Goal: Find specific page/section: Find specific page/section

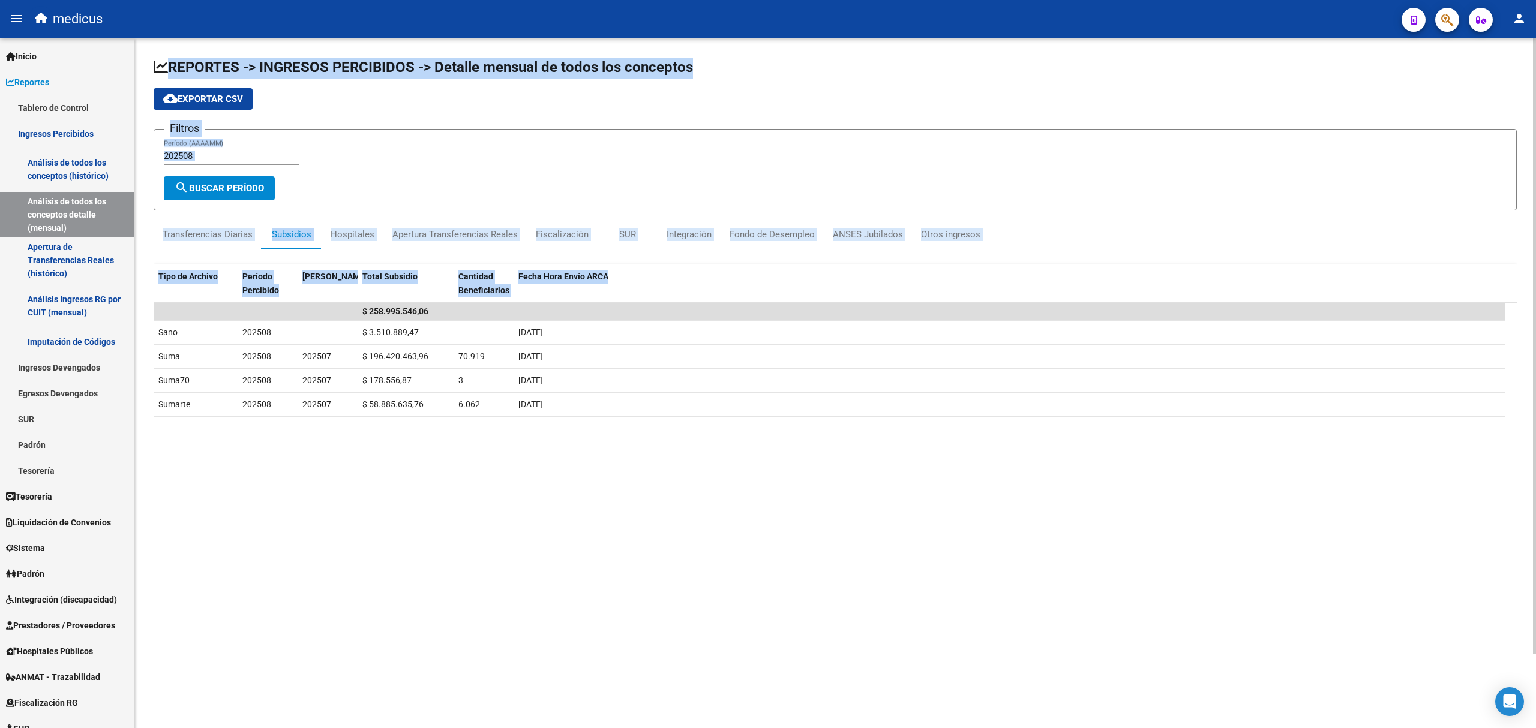
scroll to position [116, 0]
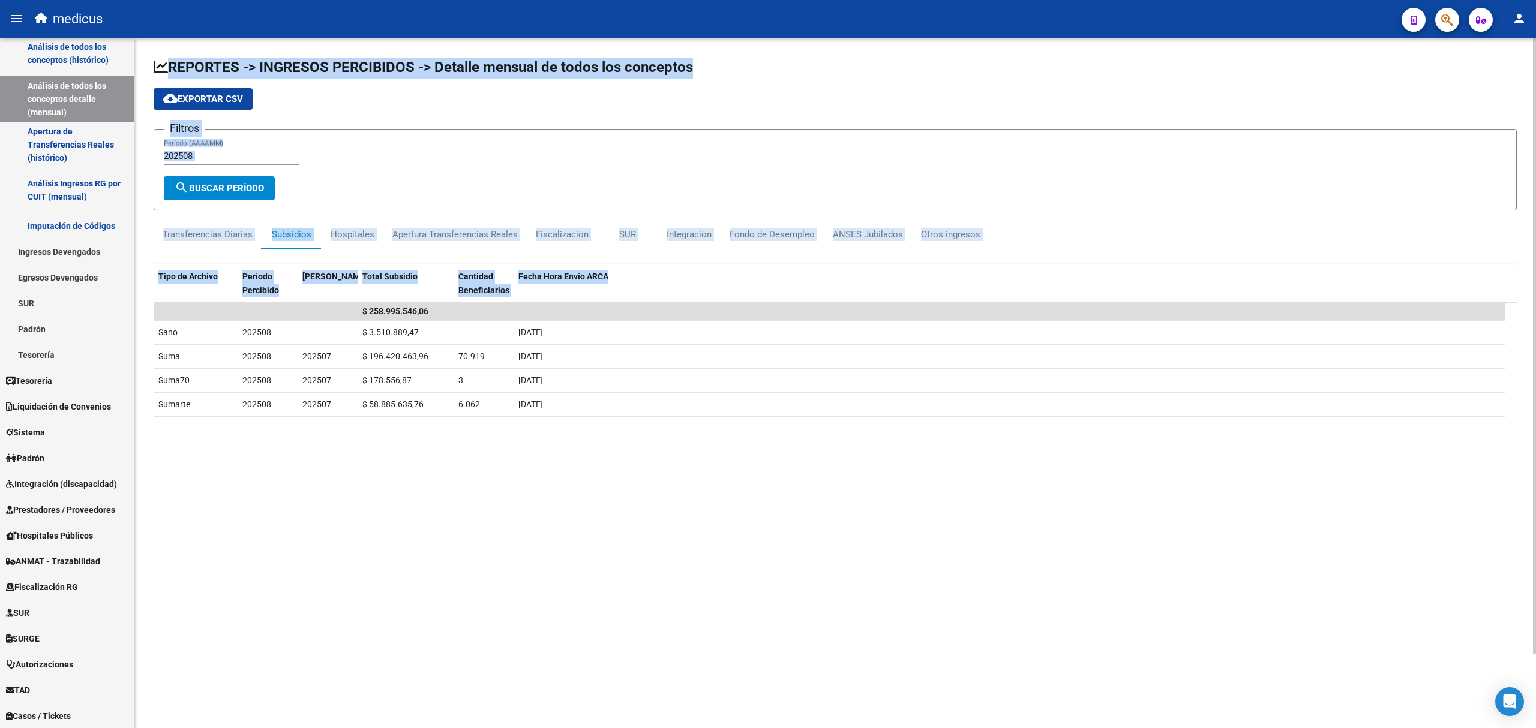
click at [834, 110] on app-list-header "REPORTES -> INGRESOS PERCIBIDOS -> Detalle mensual de todos los conceptos cloud…" at bounding box center [835, 134] width 1363 height 153
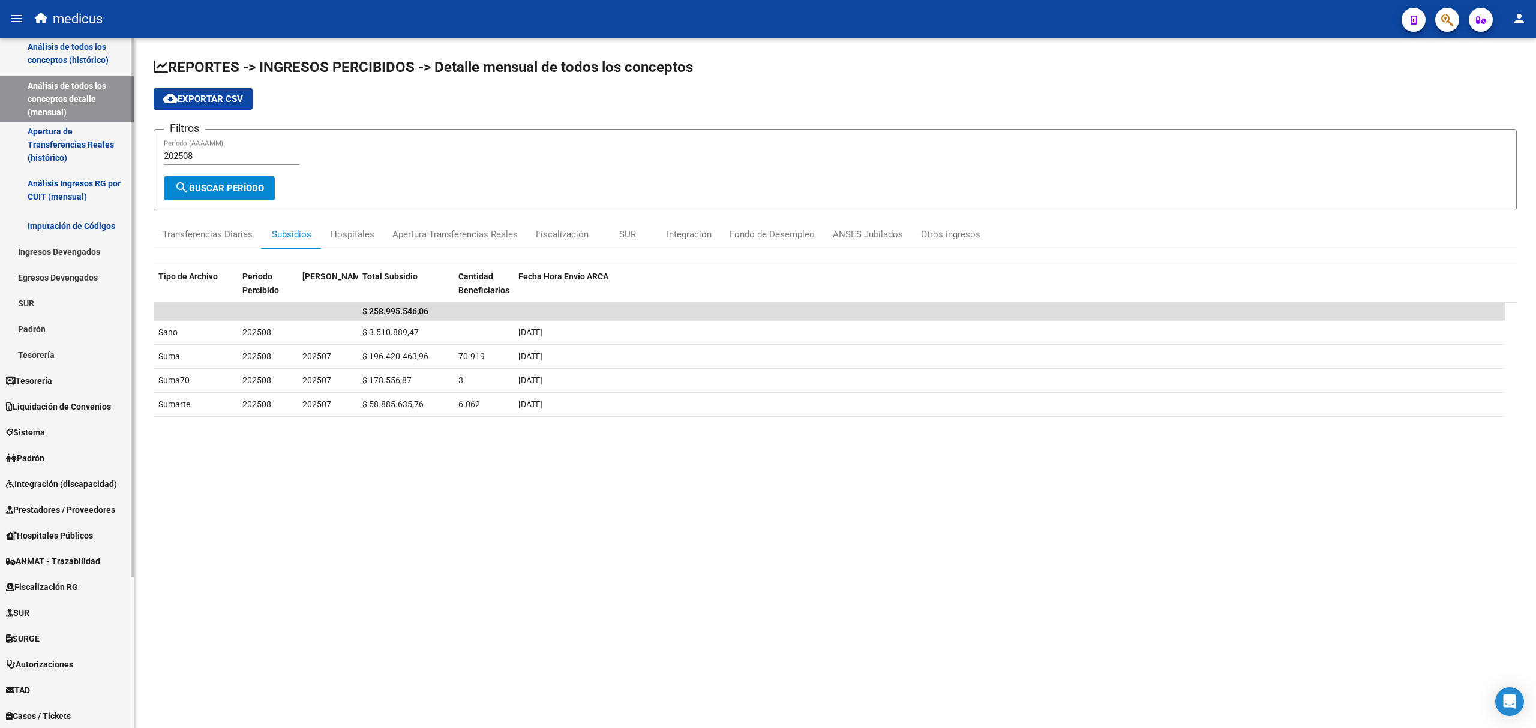
click at [58, 278] on link "Egresos Devengados" at bounding box center [67, 278] width 134 height 26
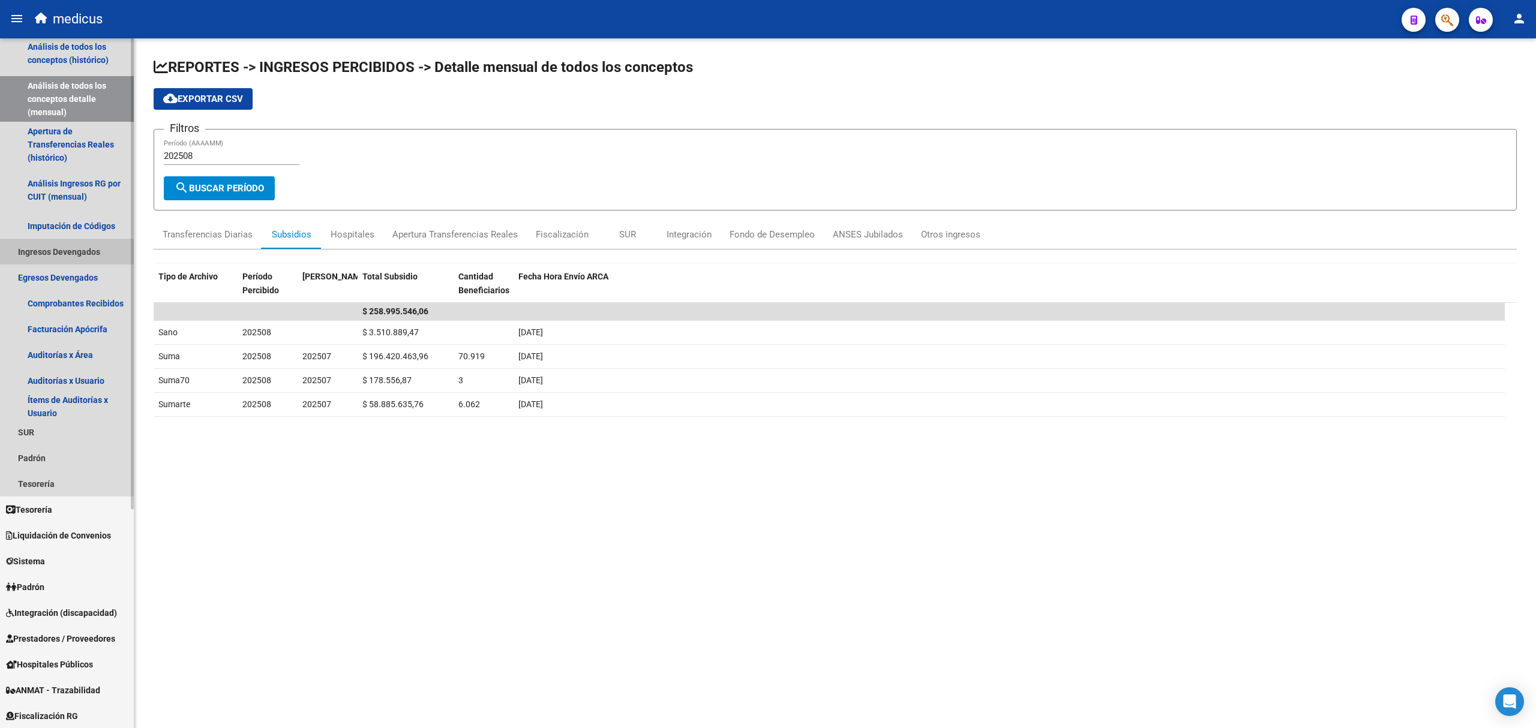
click at [56, 252] on link "Ingresos Devengados" at bounding box center [67, 252] width 134 height 26
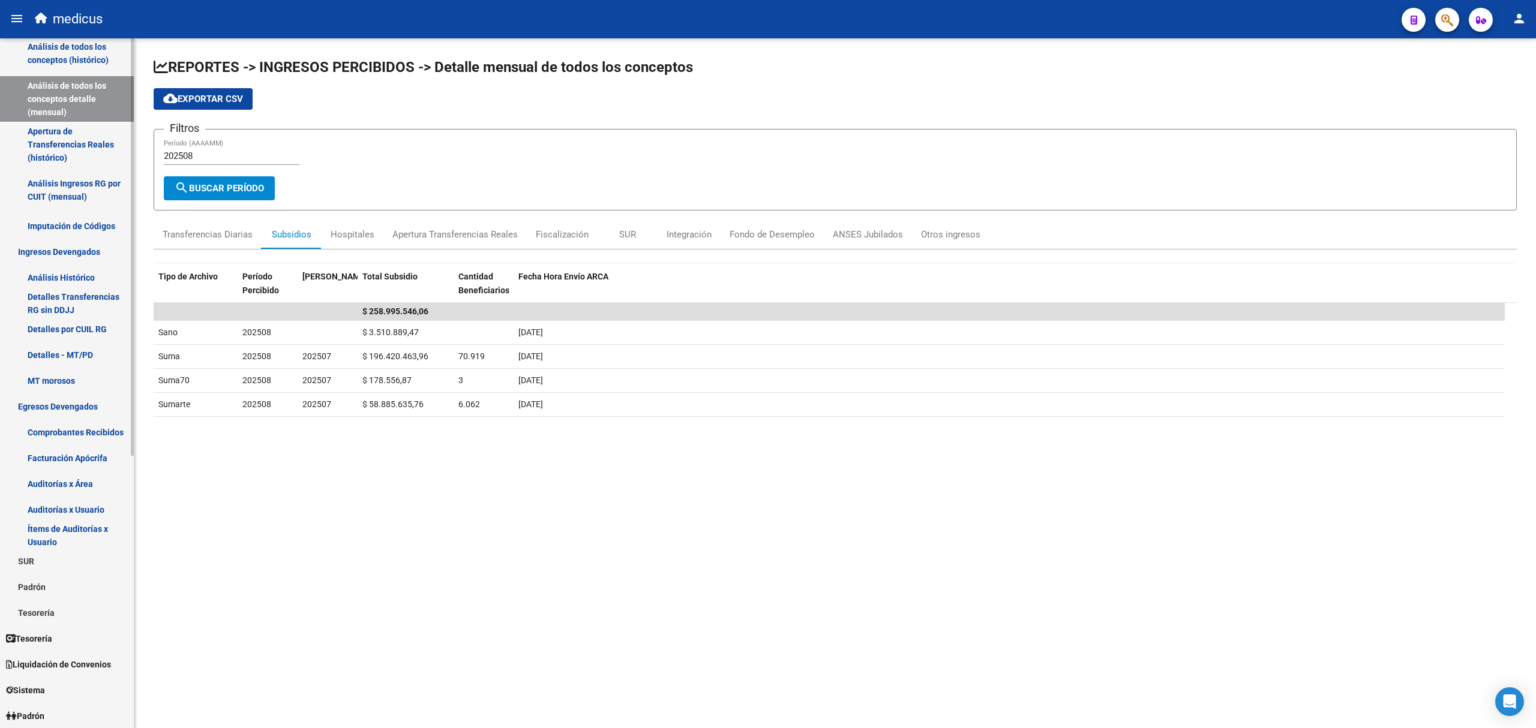
click at [67, 300] on link "Detalles Transferencias RG sin DDJJ" at bounding box center [67, 303] width 134 height 26
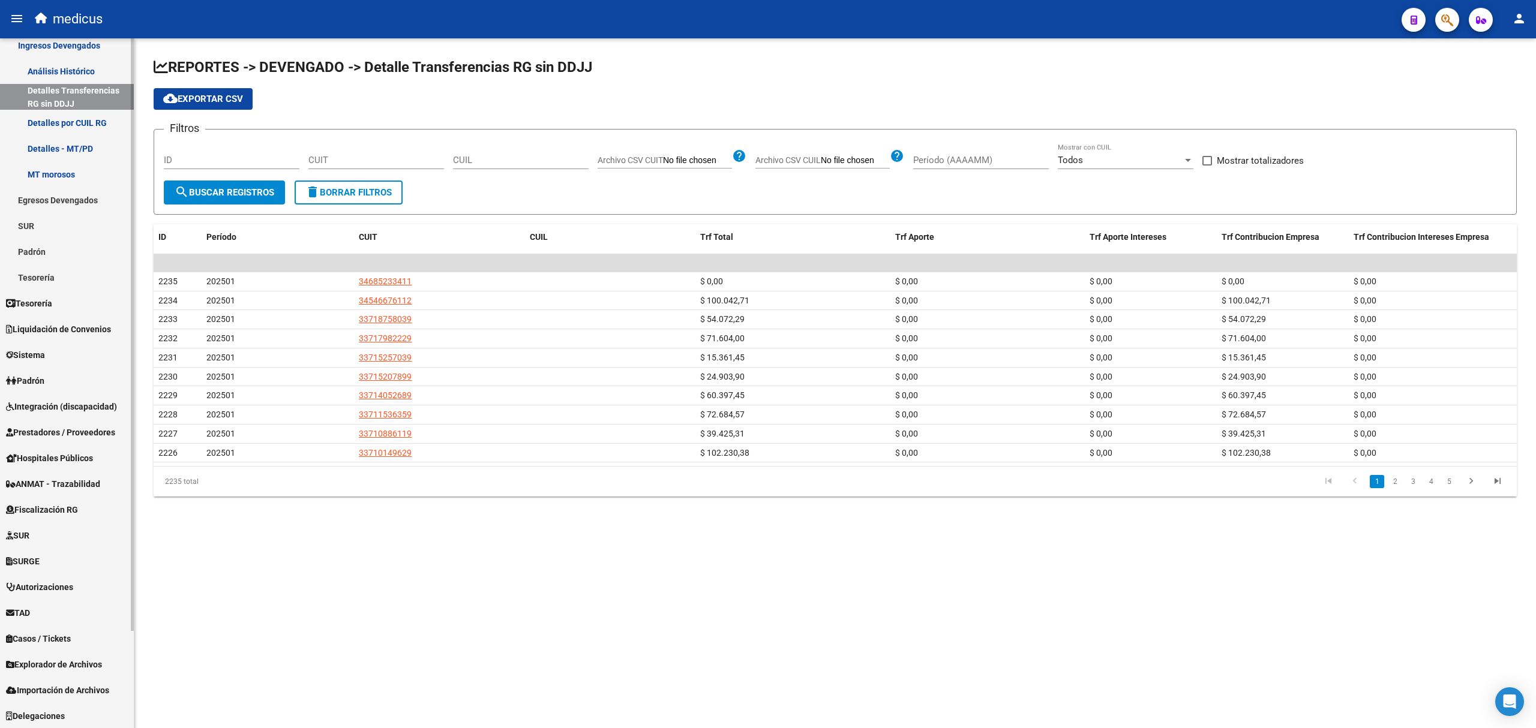
scroll to position [34, 0]
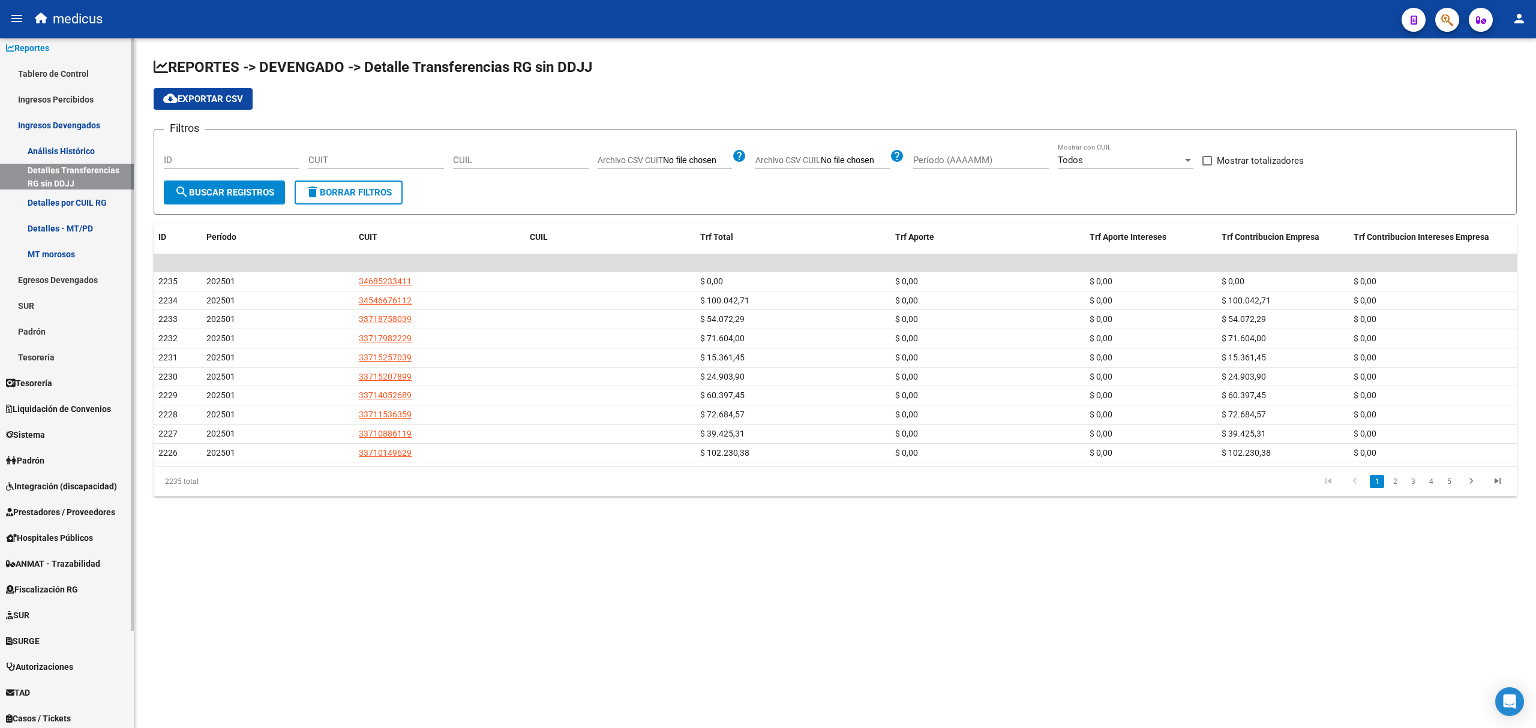
click at [80, 143] on link "Análisis Histórico" at bounding box center [67, 151] width 134 height 26
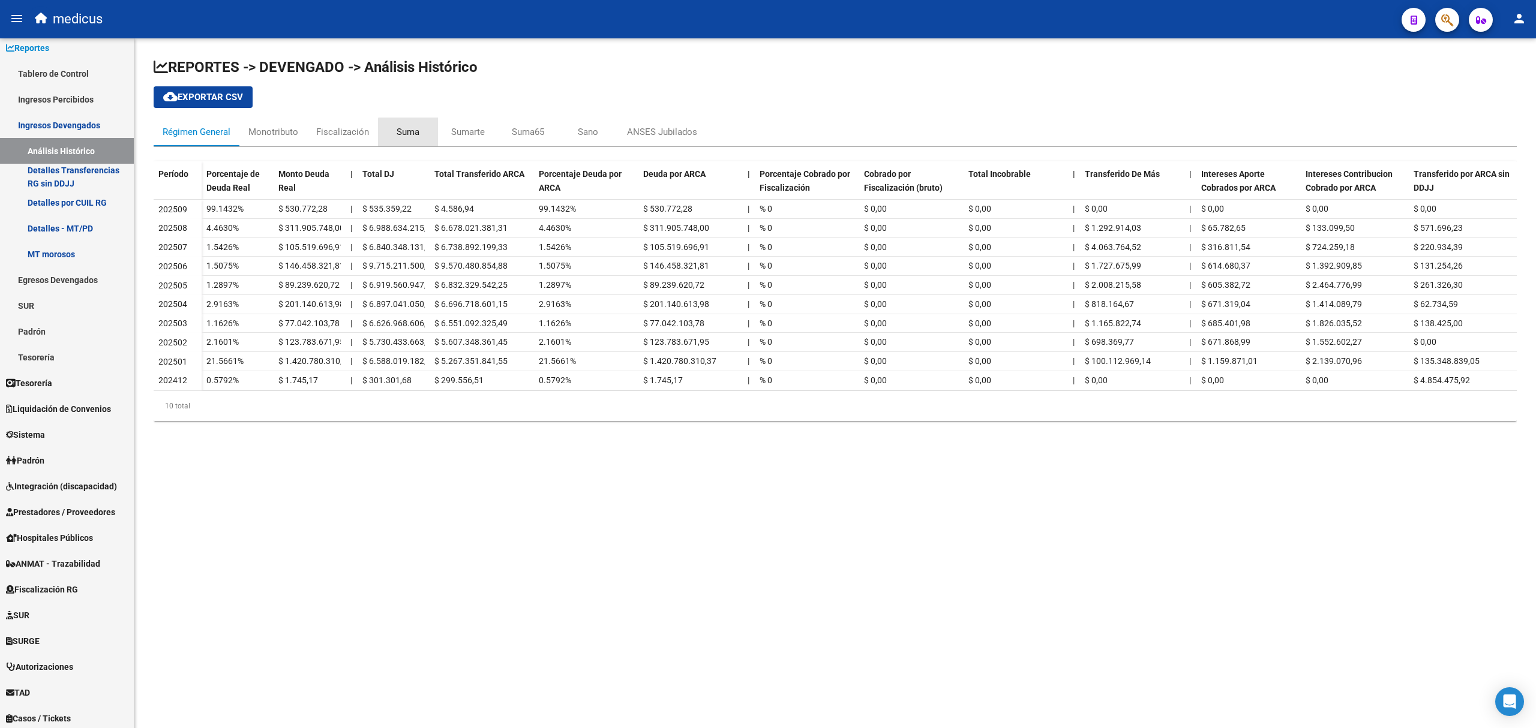
click at [416, 137] on div "Suma" at bounding box center [408, 131] width 23 height 13
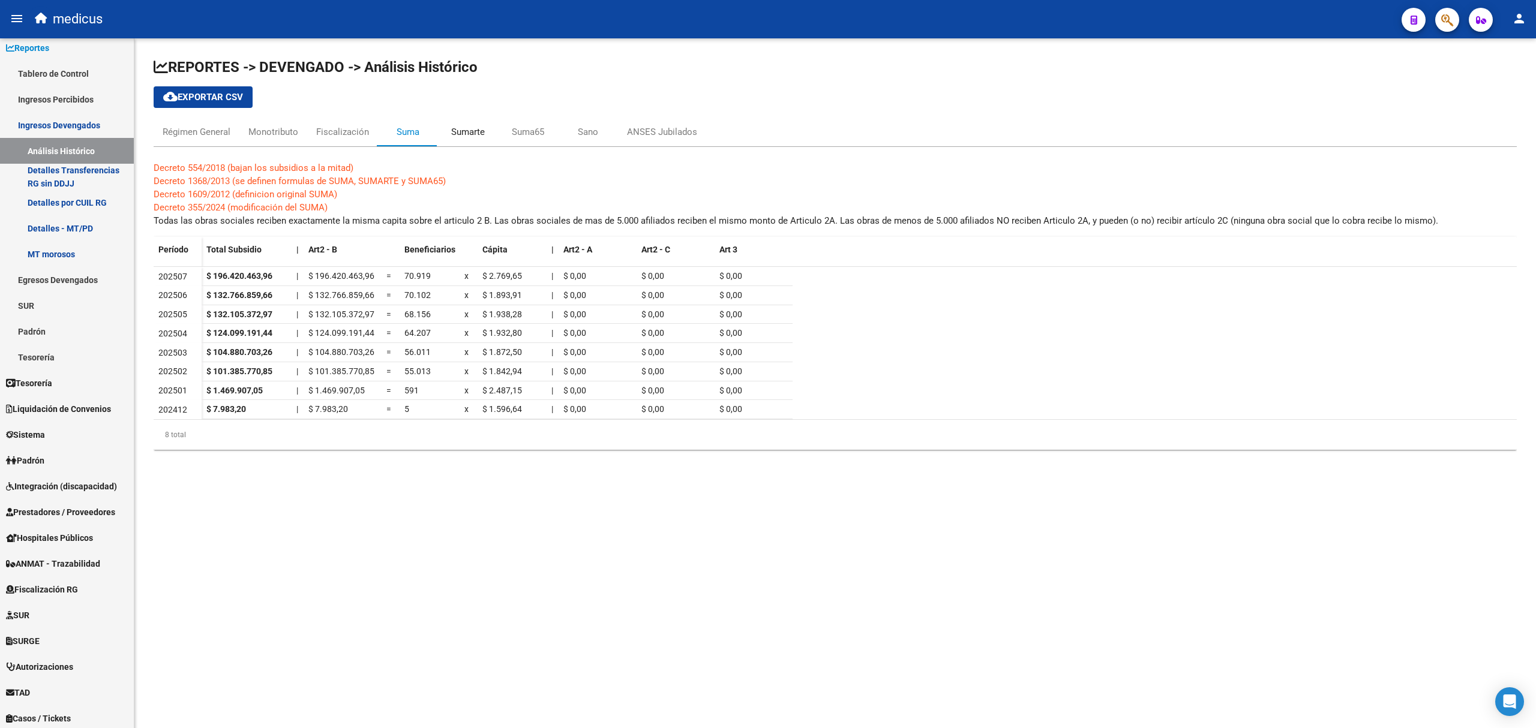
click at [468, 130] on div "Sumarte" at bounding box center [468, 131] width 34 height 13
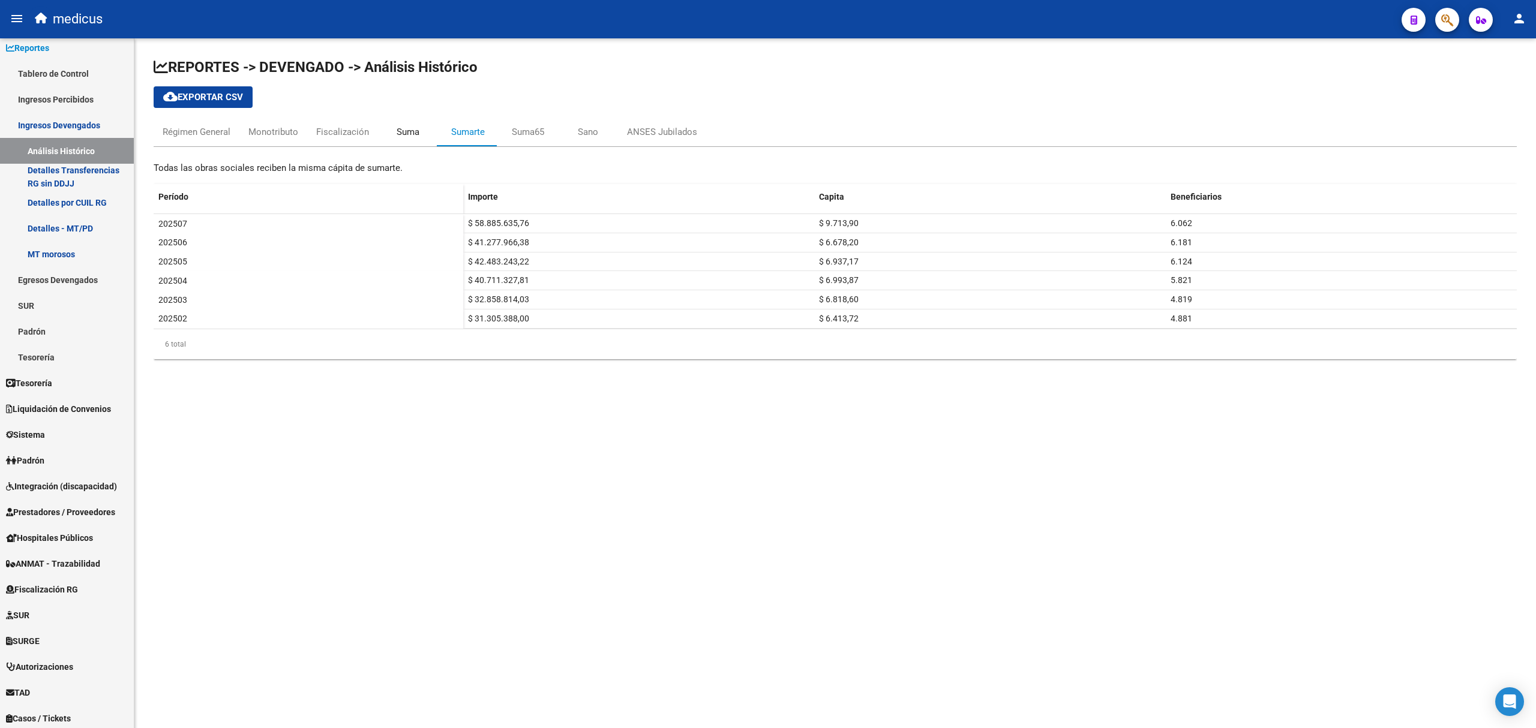
click at [418, 136] on div "Suma" at bounding box center [408, 131] width 23 height 13
